Goal: Information Seeking & Learning: Learn about a topic

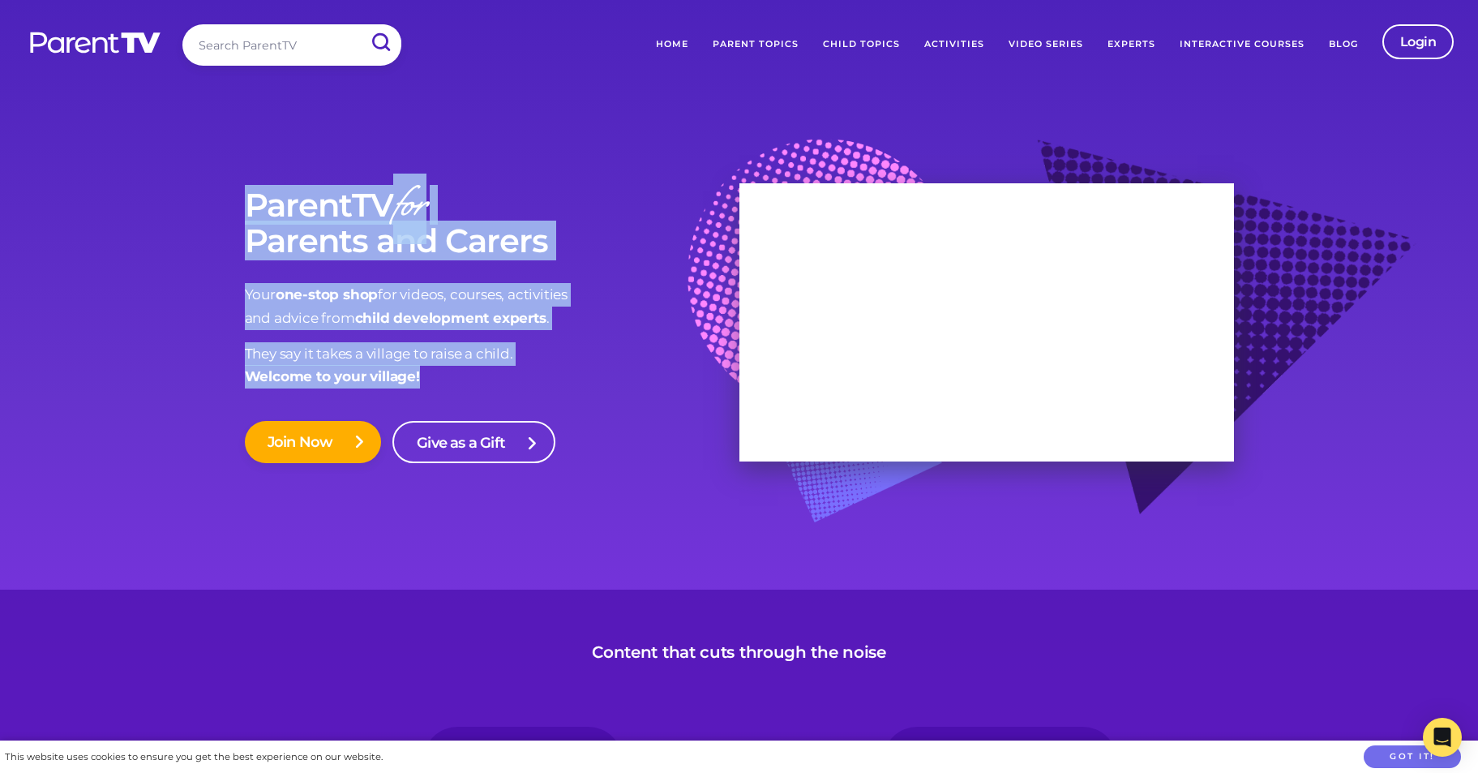
drag, startPoint x: 250, startPoint y: 197, endPoint x: 440, endPoint y: 369, distance: 256.6
click at [443, 370] on div "ParentTV for Parents and Carers Your one-stop shop for videos, courses, activit…" at bounding box center [492, 288] width 495 height 202
drag, startPoint x: 422, startPoint y: 377, endPoint x: 263, endPoint y: 279, distance: 186.8
click at [263, 292] on div "ParentTV for Parents and Carers Your one-stop shop for videos, courses, activit…" at bounding box center [492, 288] width 495 height 202
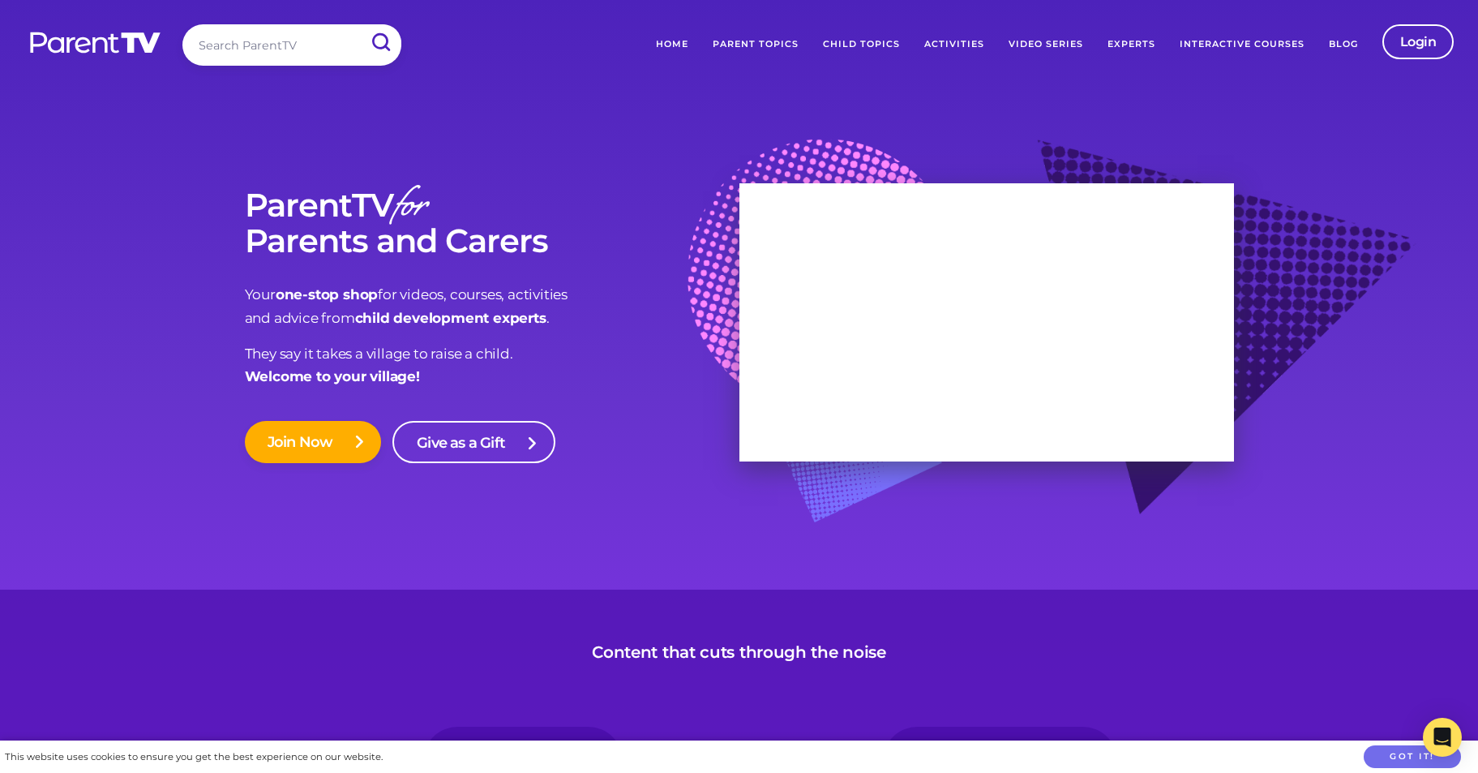
click at [238, 210] on div "ParentTV for Parents and Carers Your one-stop shop for videos, courses, activit…" at bounding box center [740, 319] width 1038 height 394
drag, startPoint x: 251, startPoint y: 296, endPoint x: 422, endPoint y: 403, distance: 201.1
click at [422, 403] on div "ParentTV for Parents and Carers Your one-stop shop for videos, courses, activit…" at bounding box center [492, 319] width 495 height 313
click at [423, 399] on div "ParentTV for Parents and Carers Your one-stop shop for videos, courses, activit…" at bounding box center [492, 319] width 495 height 313
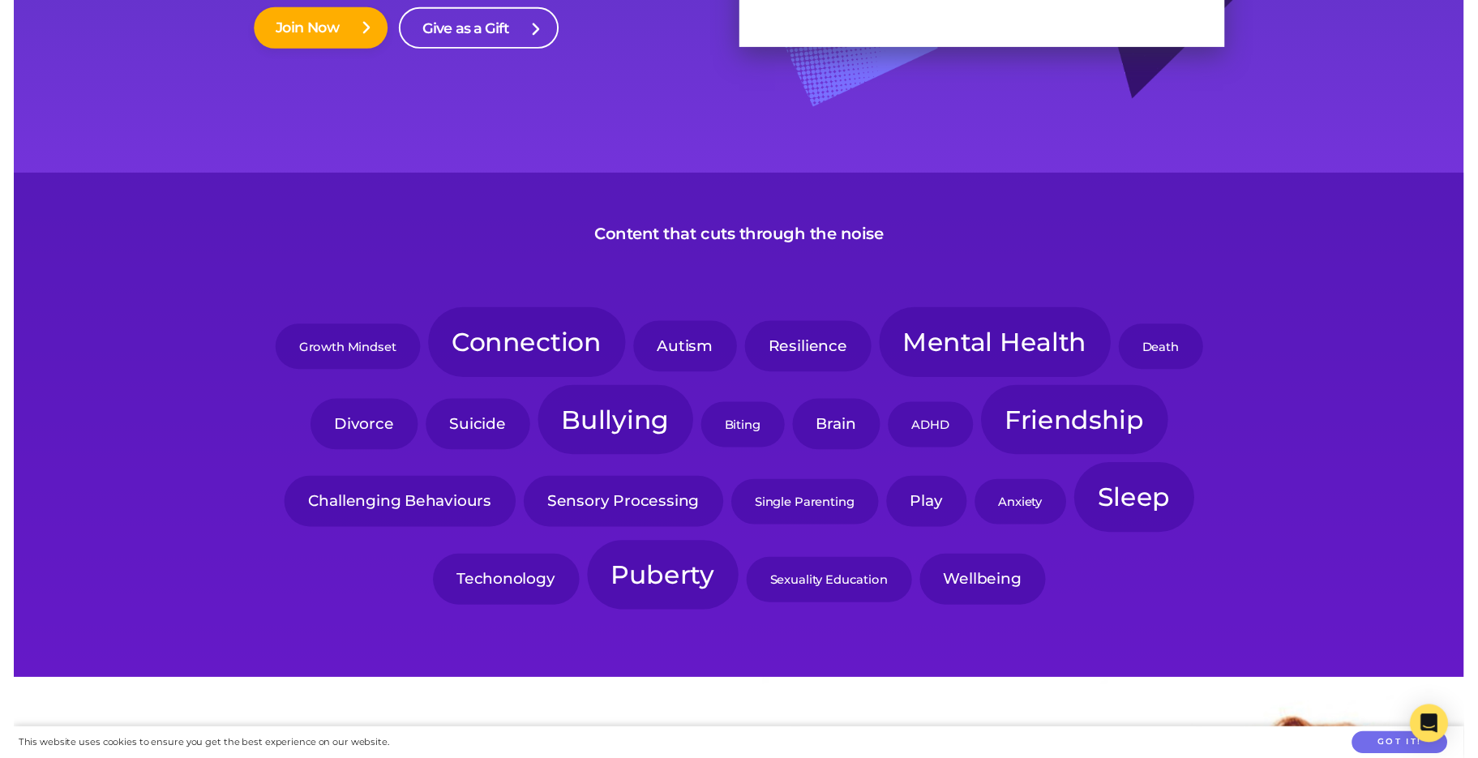
scroll to position [165, 0]
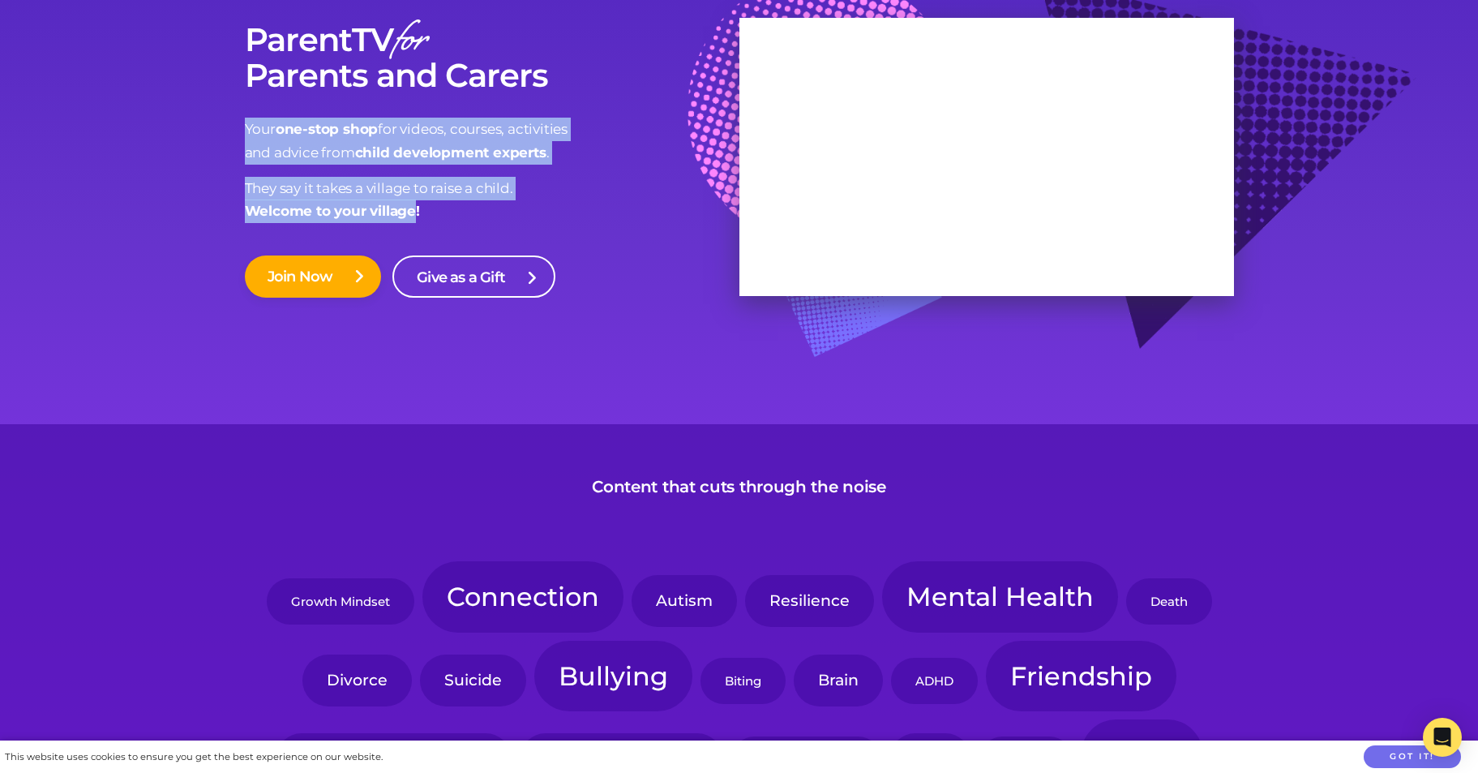
drag, startPoint x: 247, startPoint y: 123, endPoint x: 417, endPoint y: 206, distance: 189.3
click at [417, 206] on div "ParentTV for Parents and Carers Your one-stop shop for videos, courses, activit…" at bounding box center [492, 123] width 495 height 202
